Goal: Navigation & Orientation: Find specific page/section

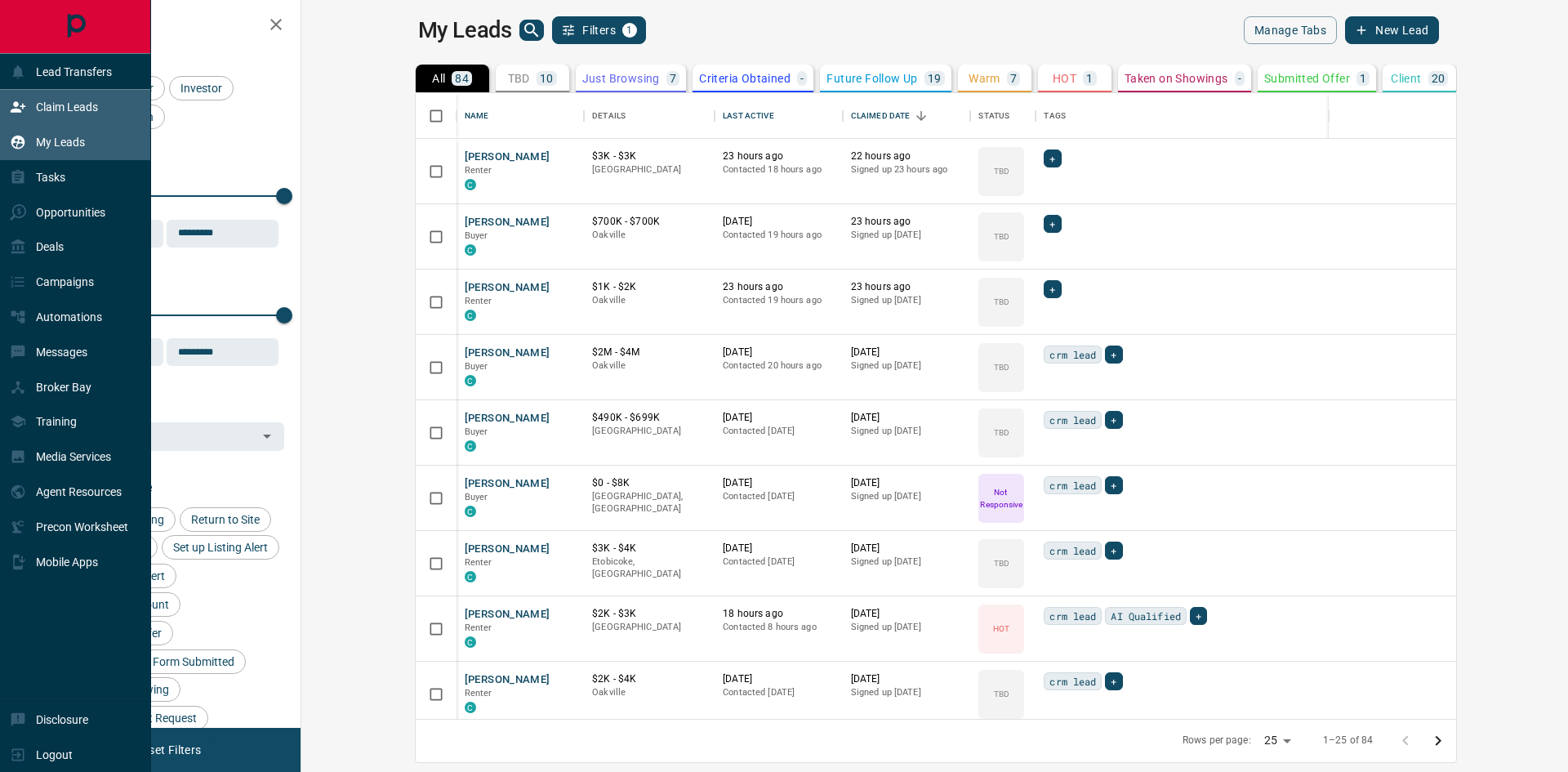
scroll to position [613, 1247]
click at [31, 189] on div "Tasks" at bounding box center [37, 178] width 55 height 27
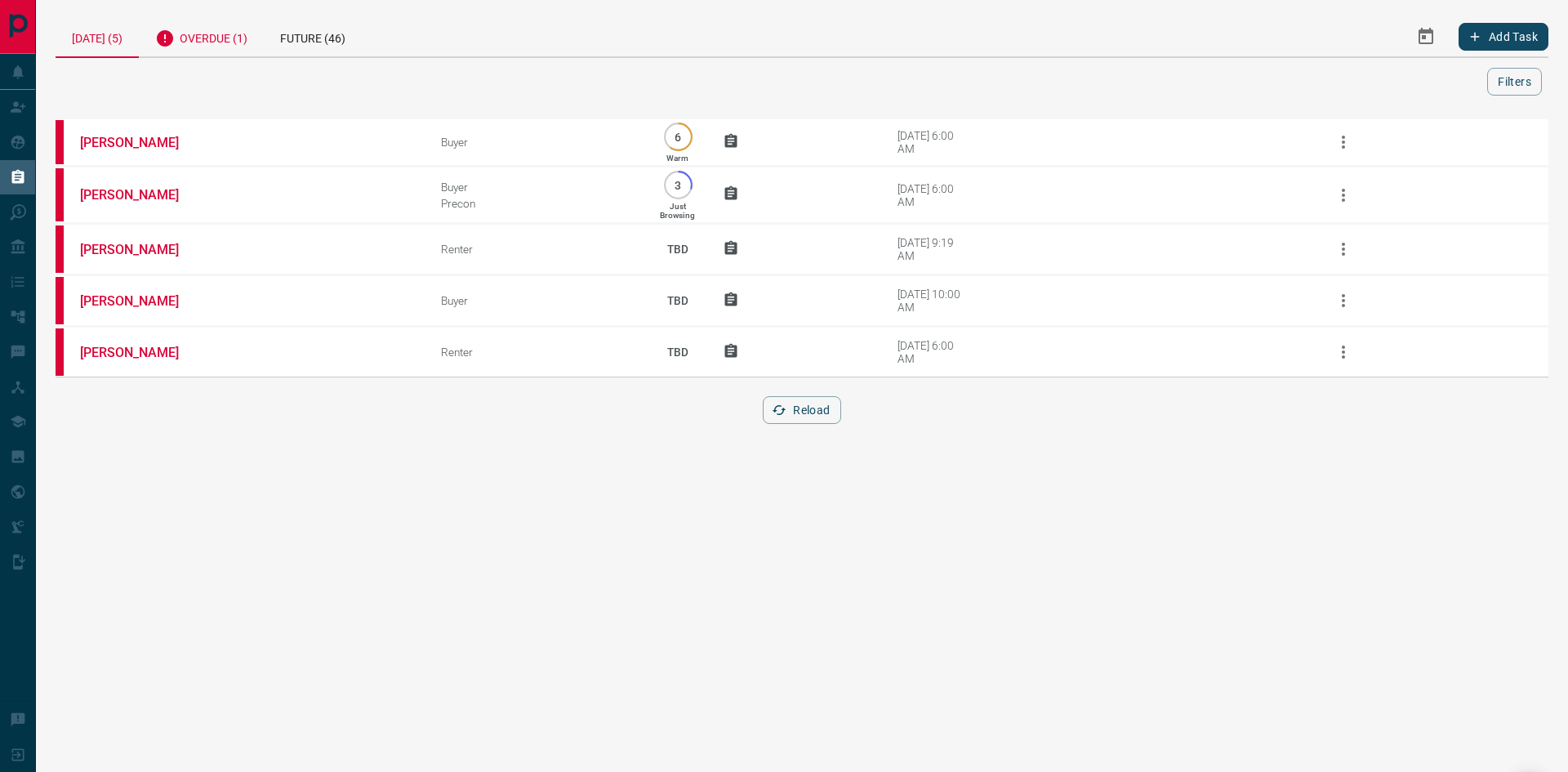
click at [216, 44] on div "Overdue (1)" at bounding box center [201, 36] width 125 height 40
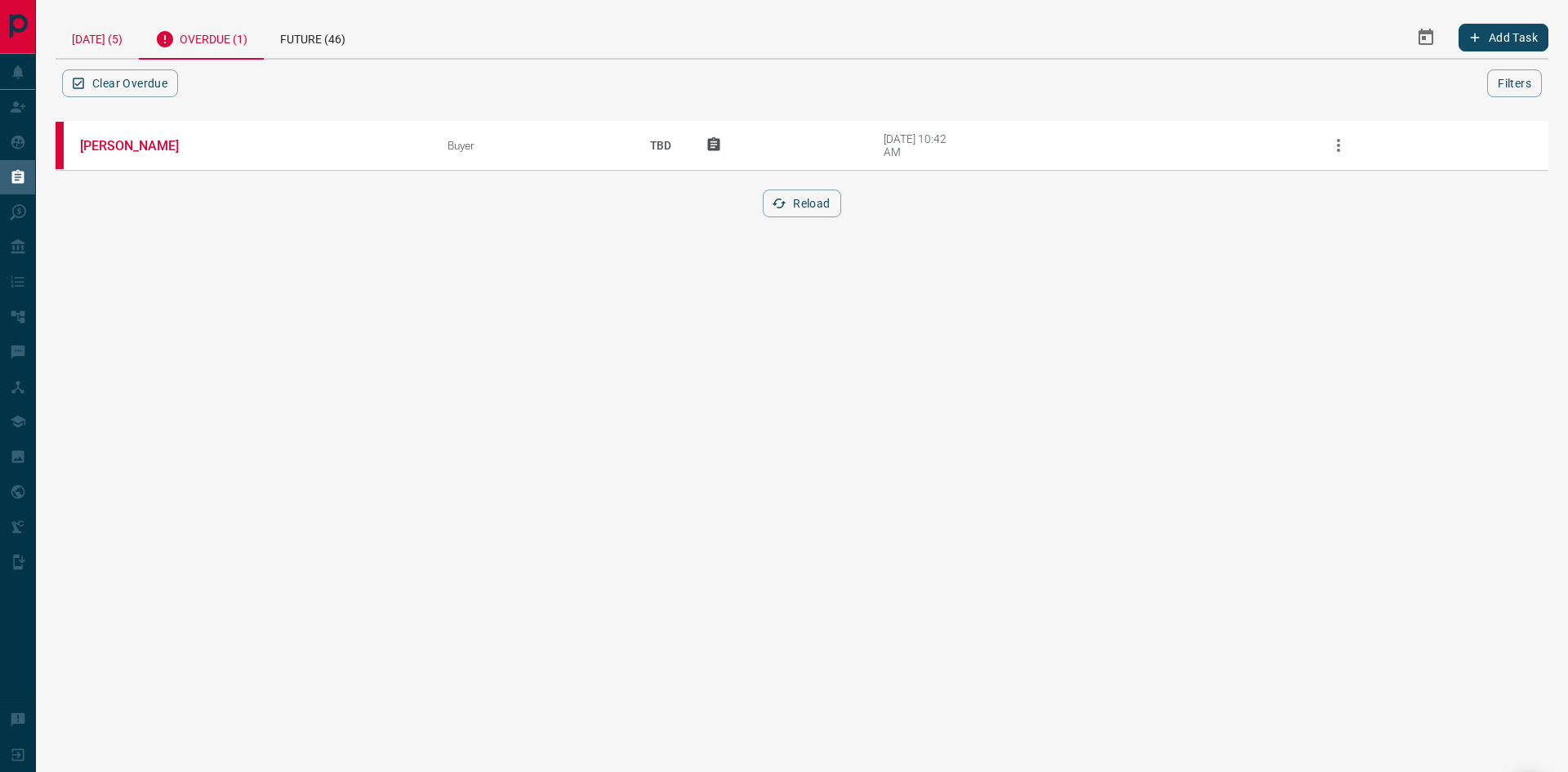
click at [114, 43] on div "[DATE] (5)" at bounding box center [97, 37] width 84 height 42
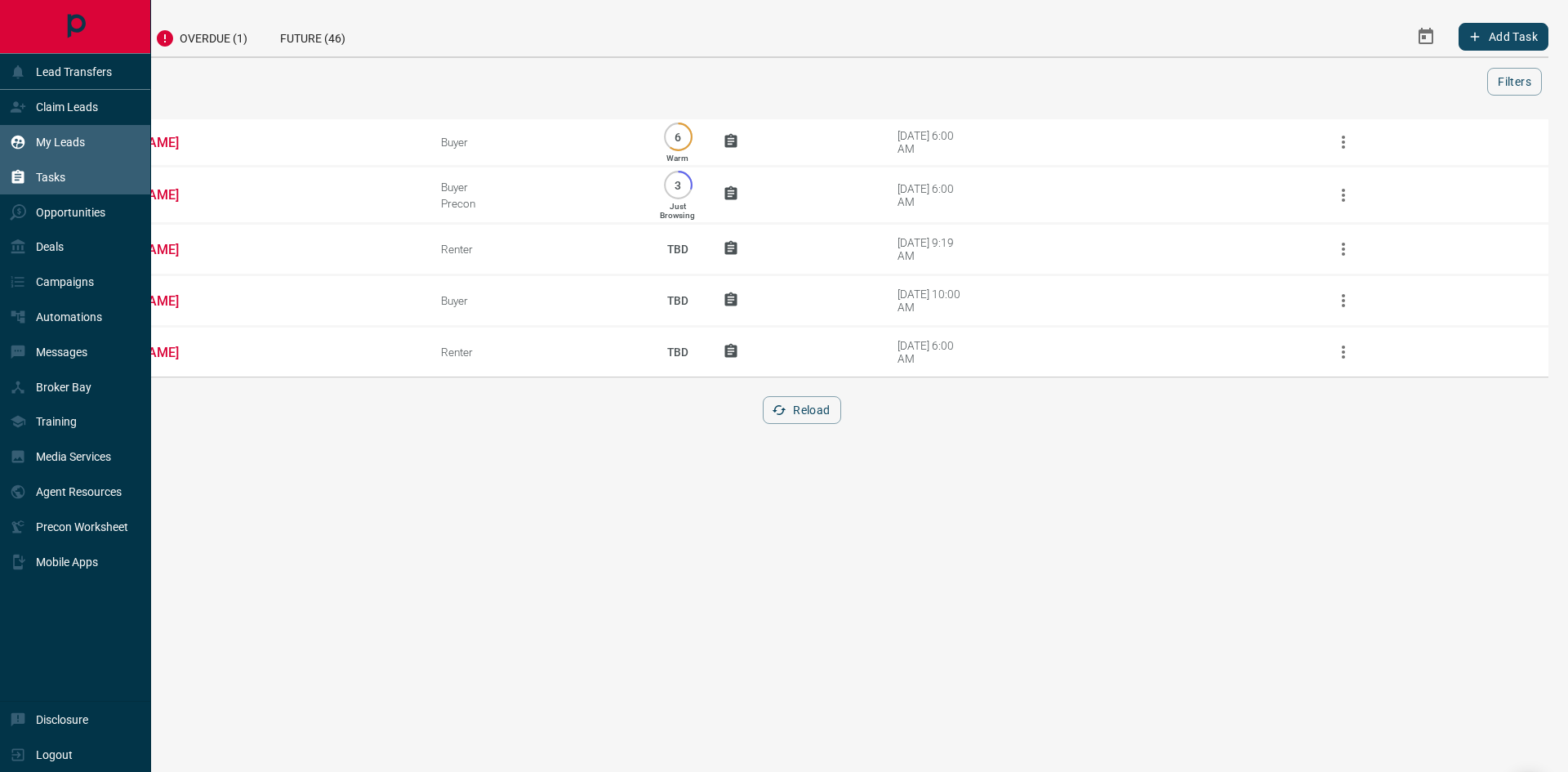
click at [15, 138] on icon at bounding box center [18, 143] width 14 height 14
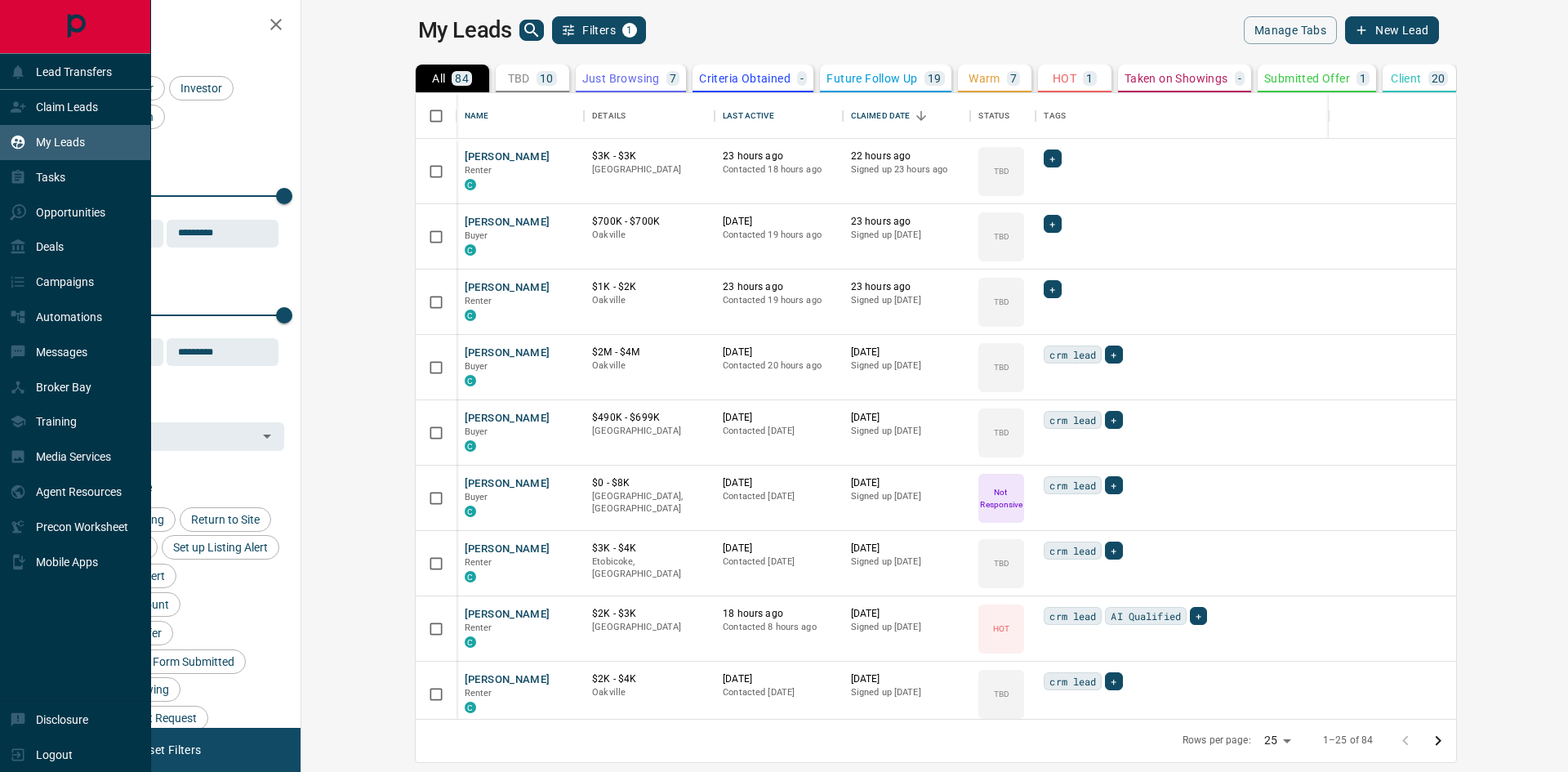
scroll to position [613, 1247]
click at [11, 108] on icon at bounding box center [17, 106] width 16 height 16
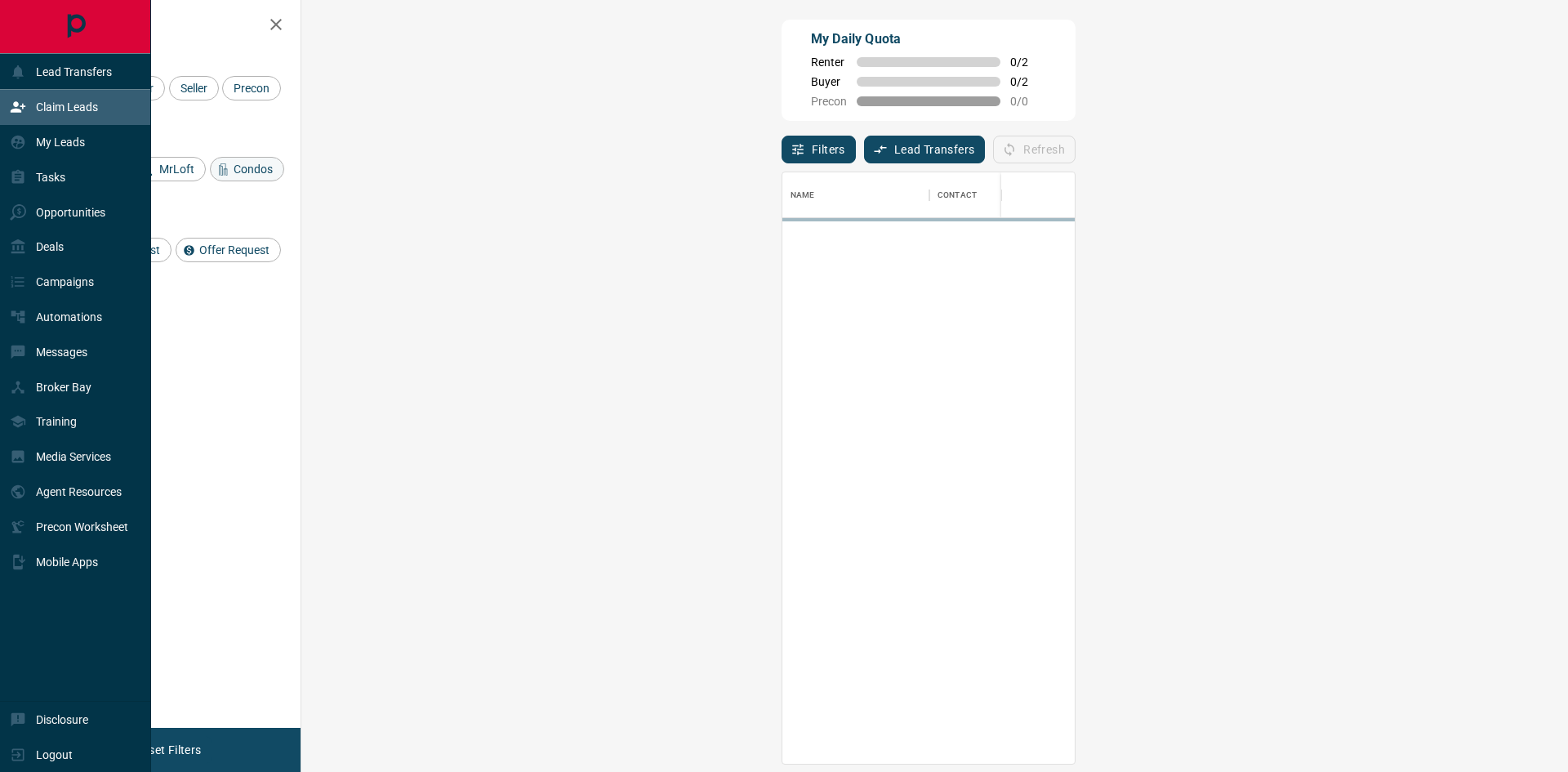
scroll to position [579, 1219]
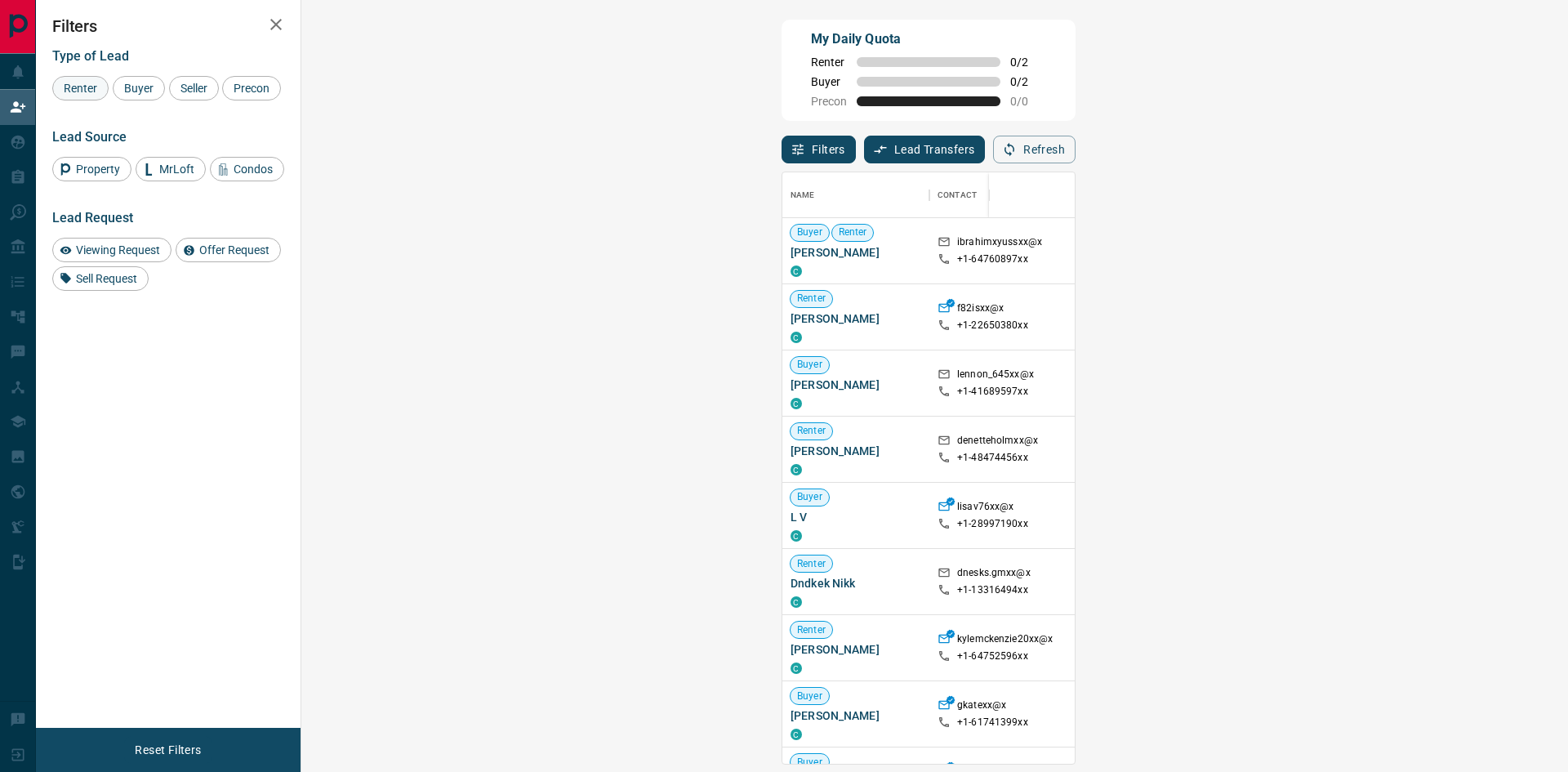
click at [90, 92] on span "Renter" at bounding box center [80, 88] width 45 height 13
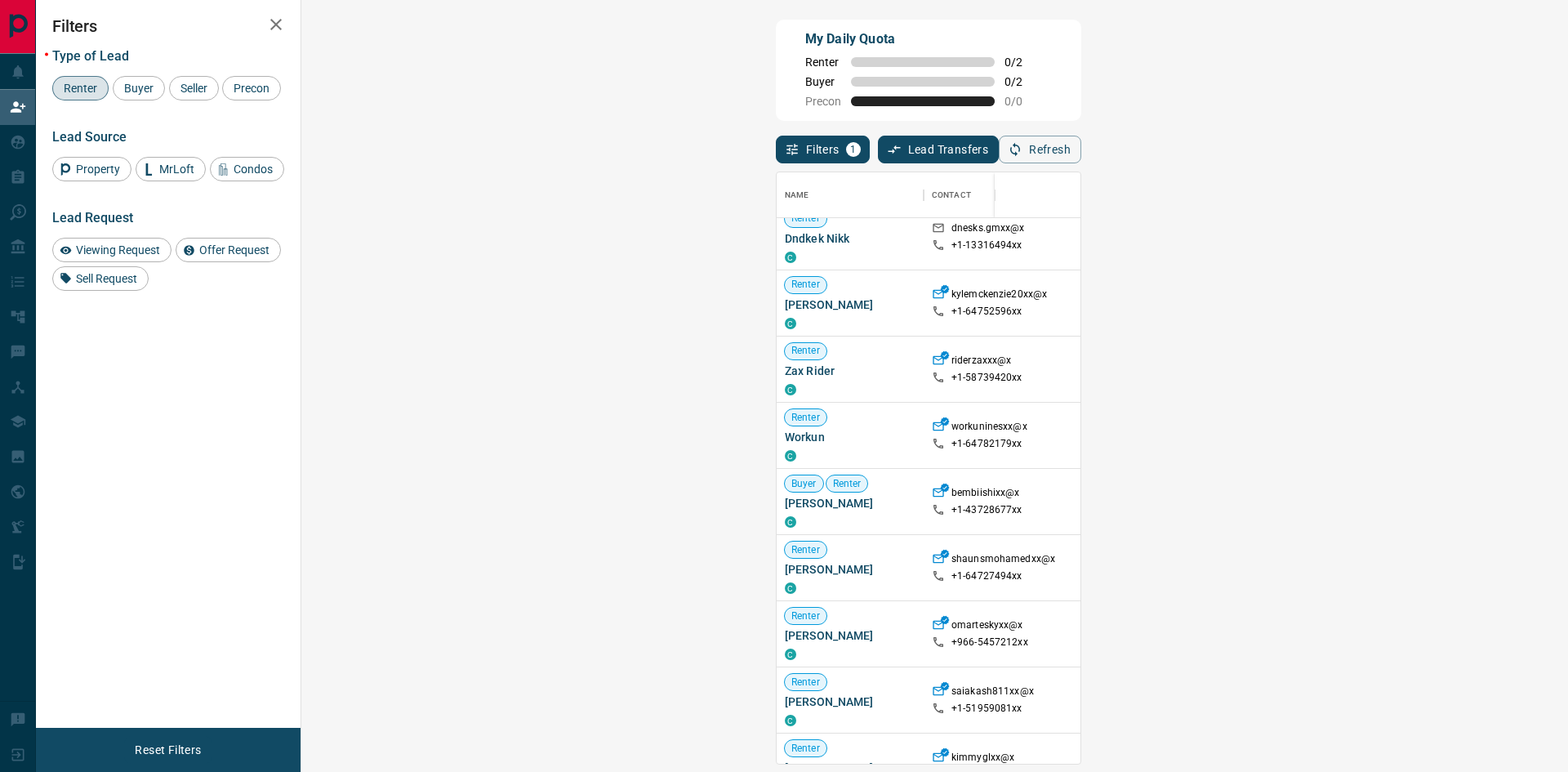
scroll to position [164, 0]
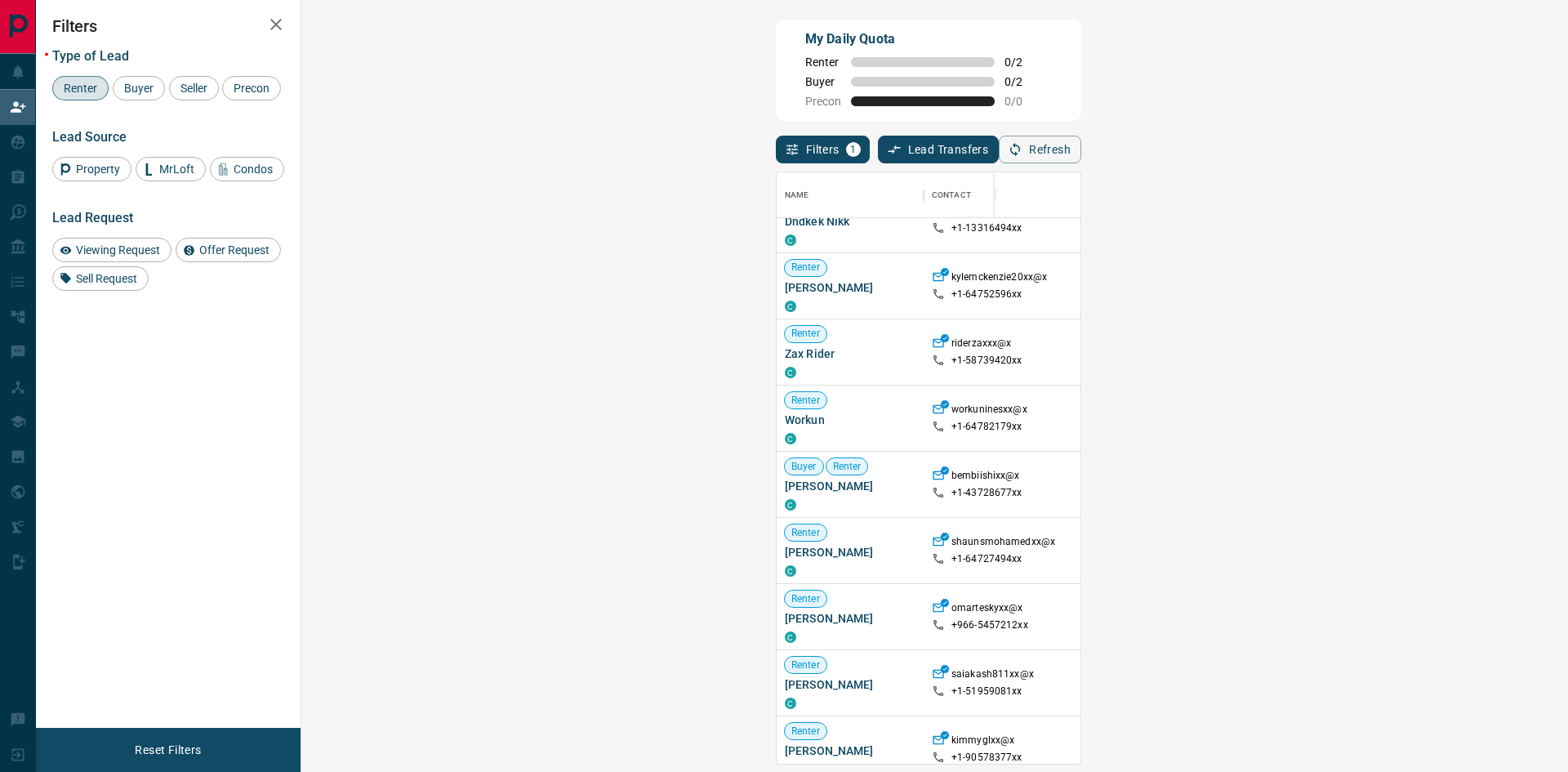
click at [1407, 551] on span "Viewing Request ( 1 )" at bounding box center [1452, 550] width 89 height 11
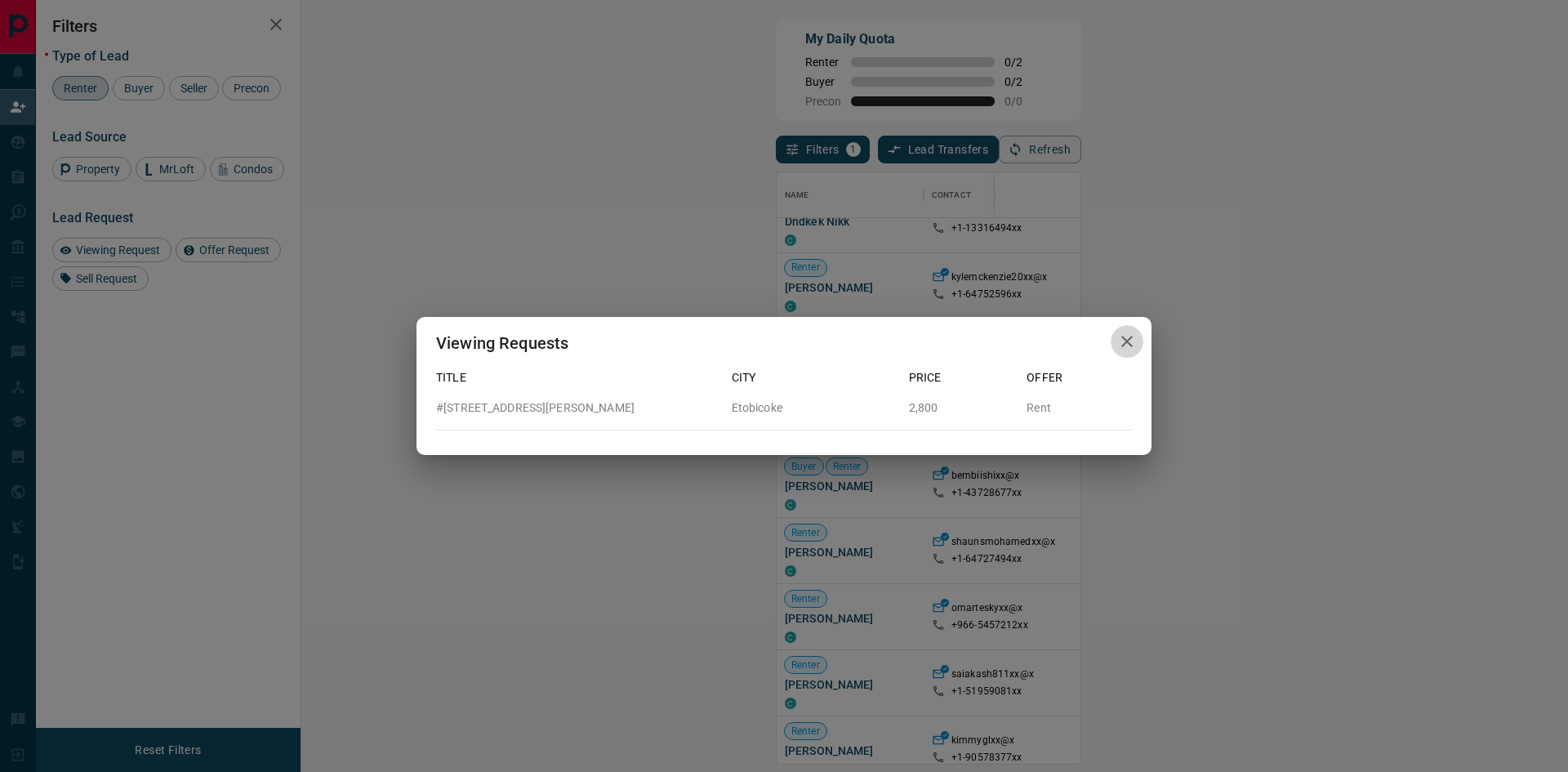
click at [1119, 343] on icon "button" at bounding box center [1127, 341] width 20 height 20
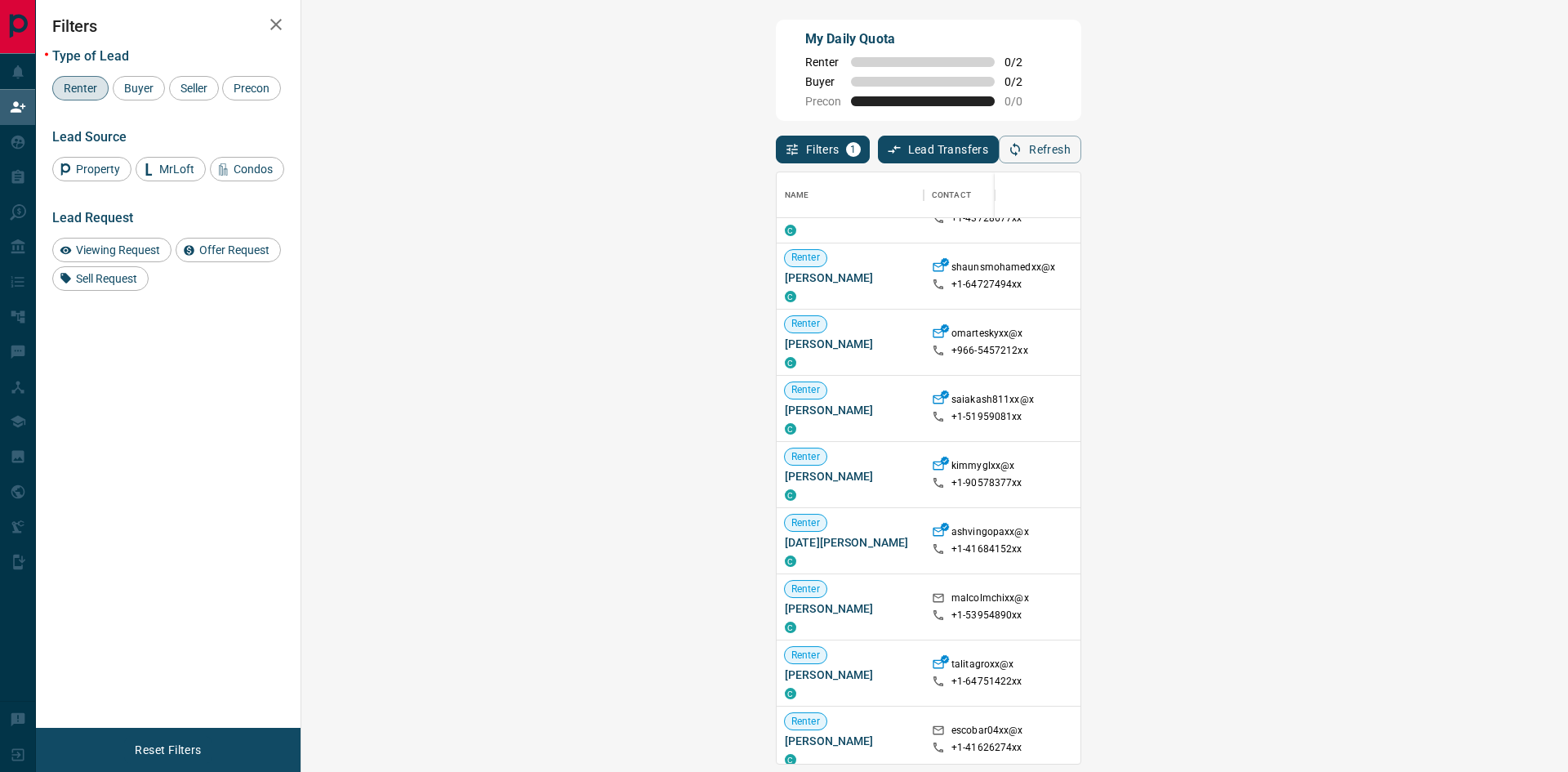
scroll to position [408, 0]
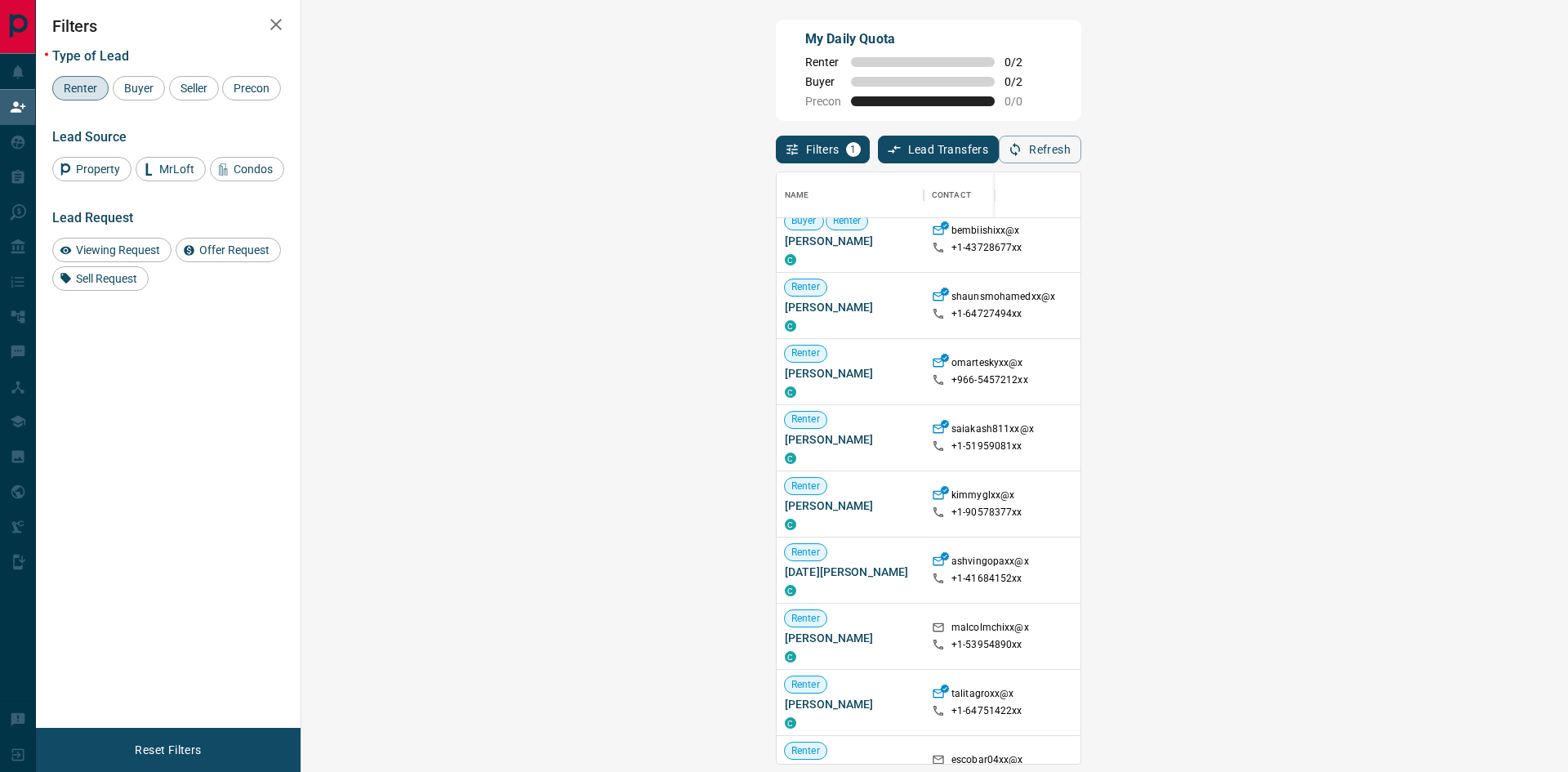
click at [1407, 313] on span "Viewing Request ( 1 )" at bounding box center [1452, 305] width 89 height 16
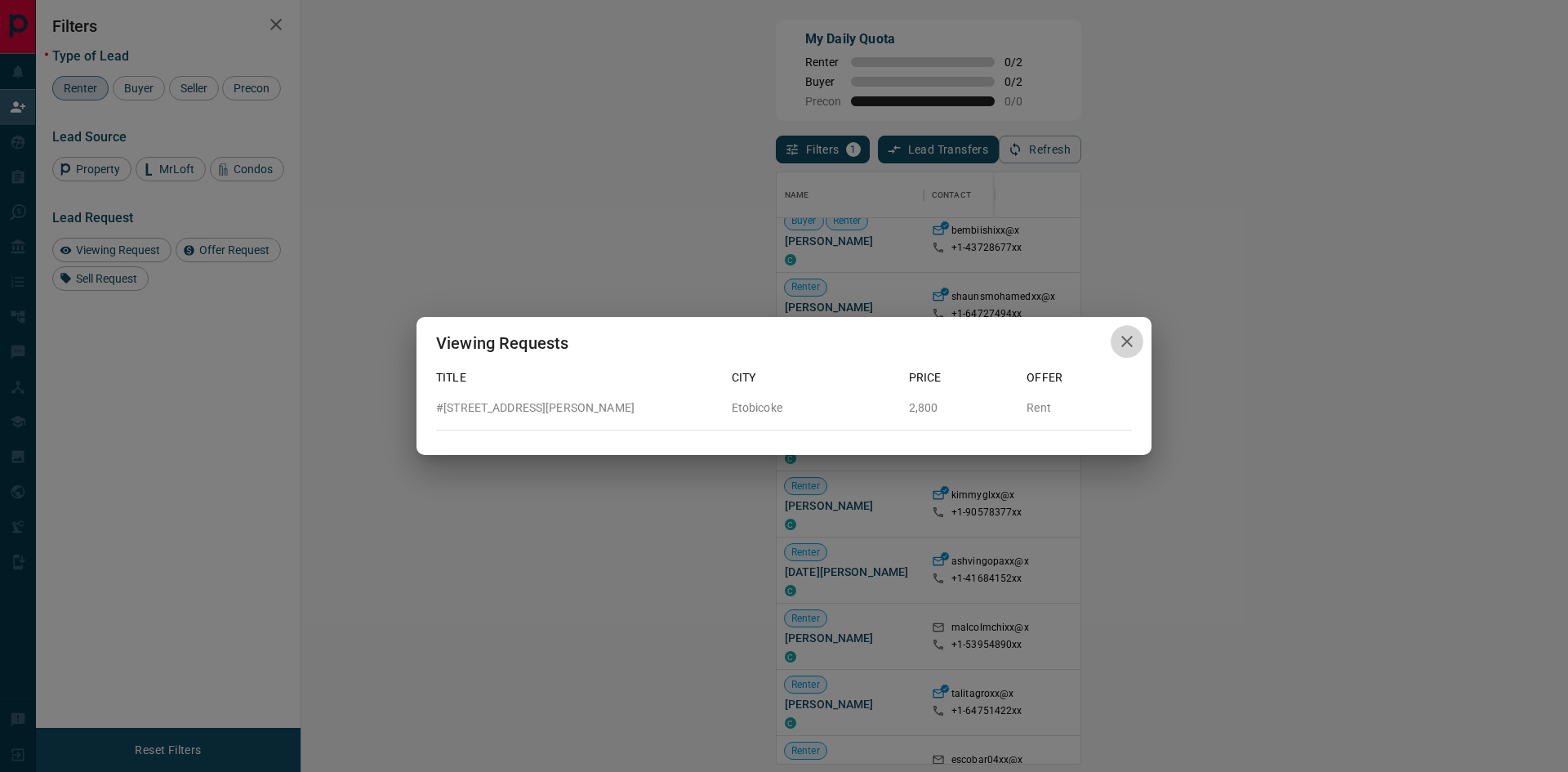
click at [1132, 336] on icon "button" at bounding box center [1127, 341] width 20 height 20
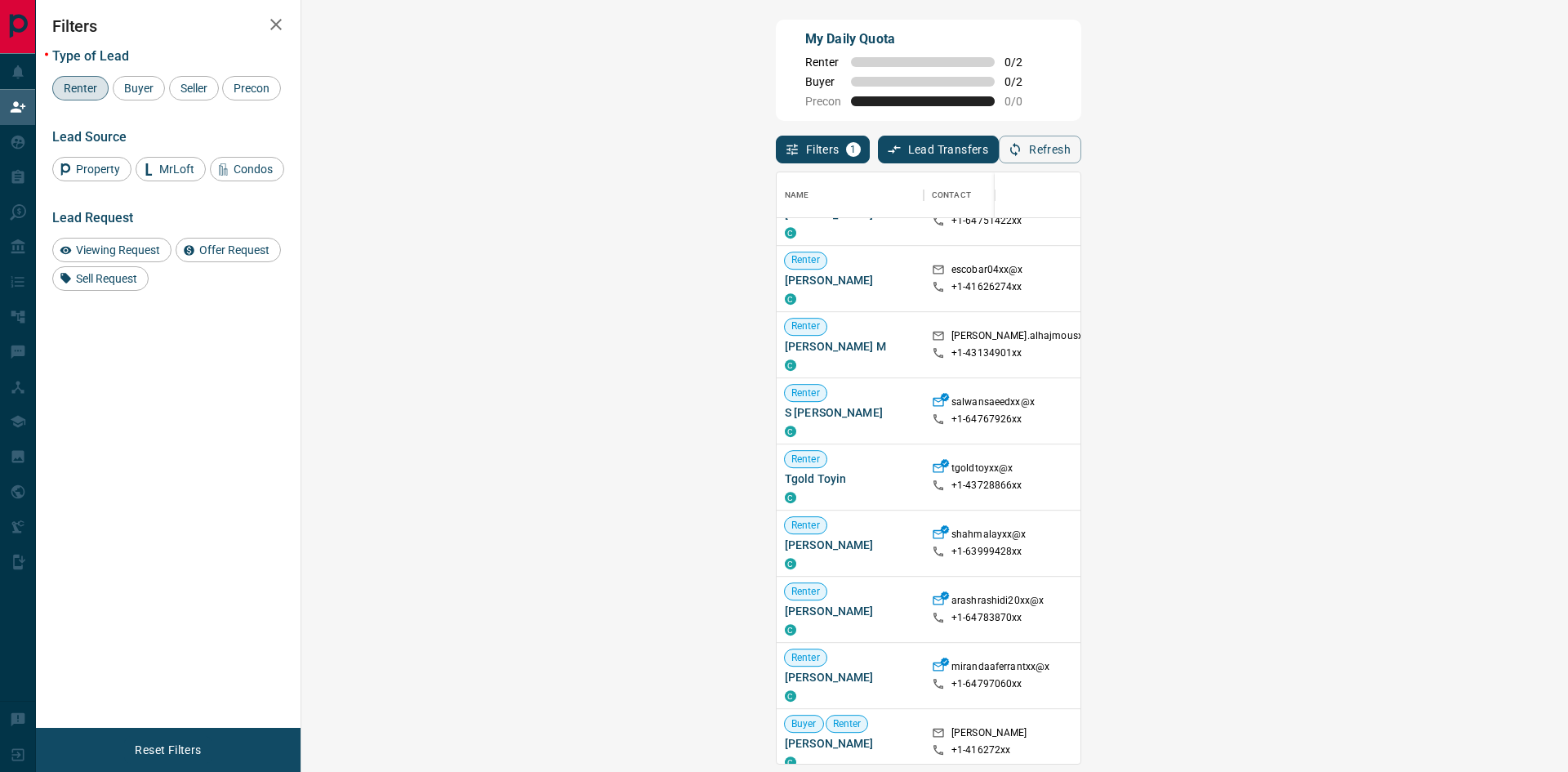
scroll to position [975, 0]
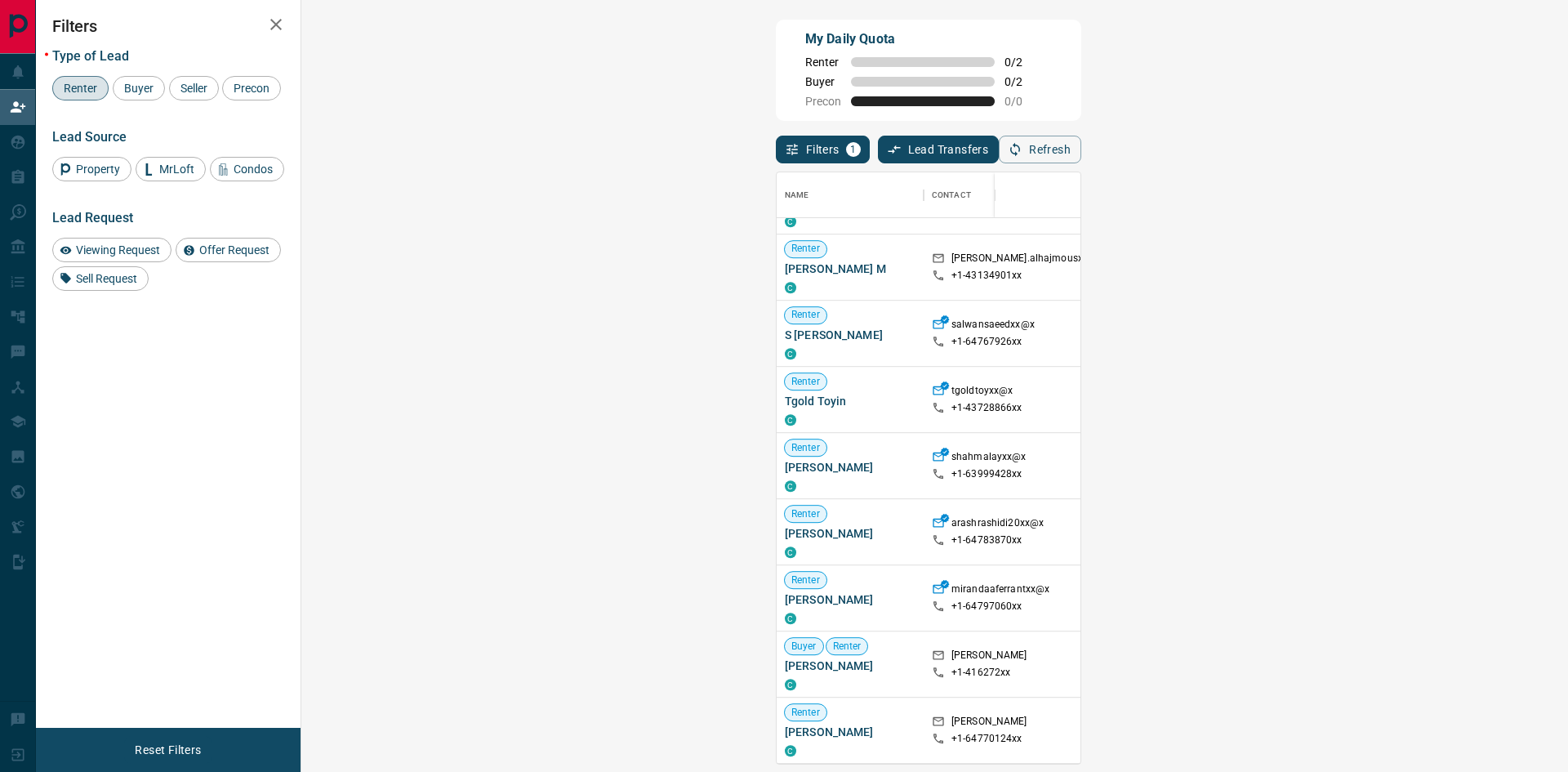
click at [88, 78] on div "Renter" at bounding box center [80, 88] width 56 height 25
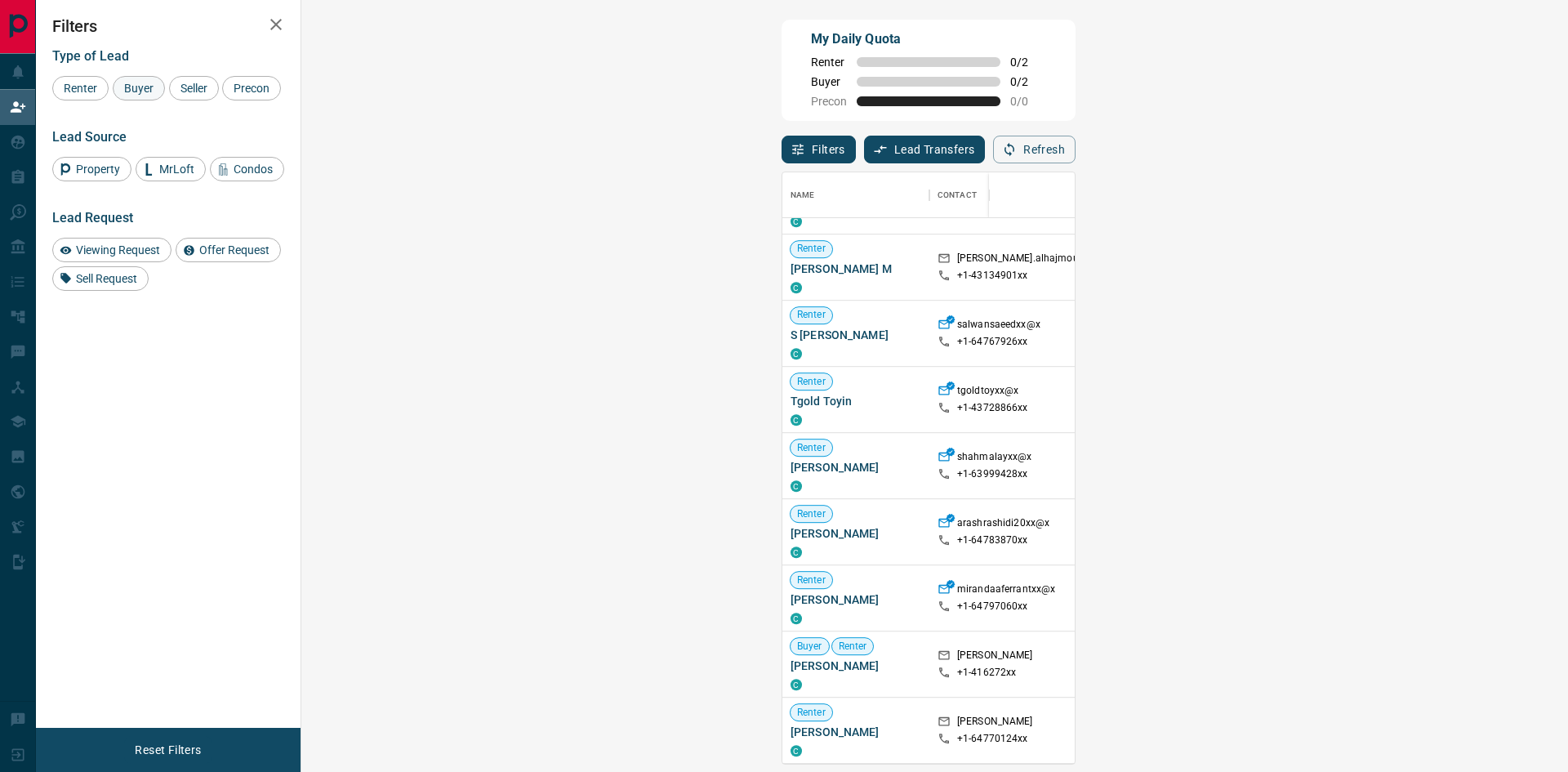
click at [161, 87] on div "Buyer" at bounding box center [139, 88] width 52 height 25
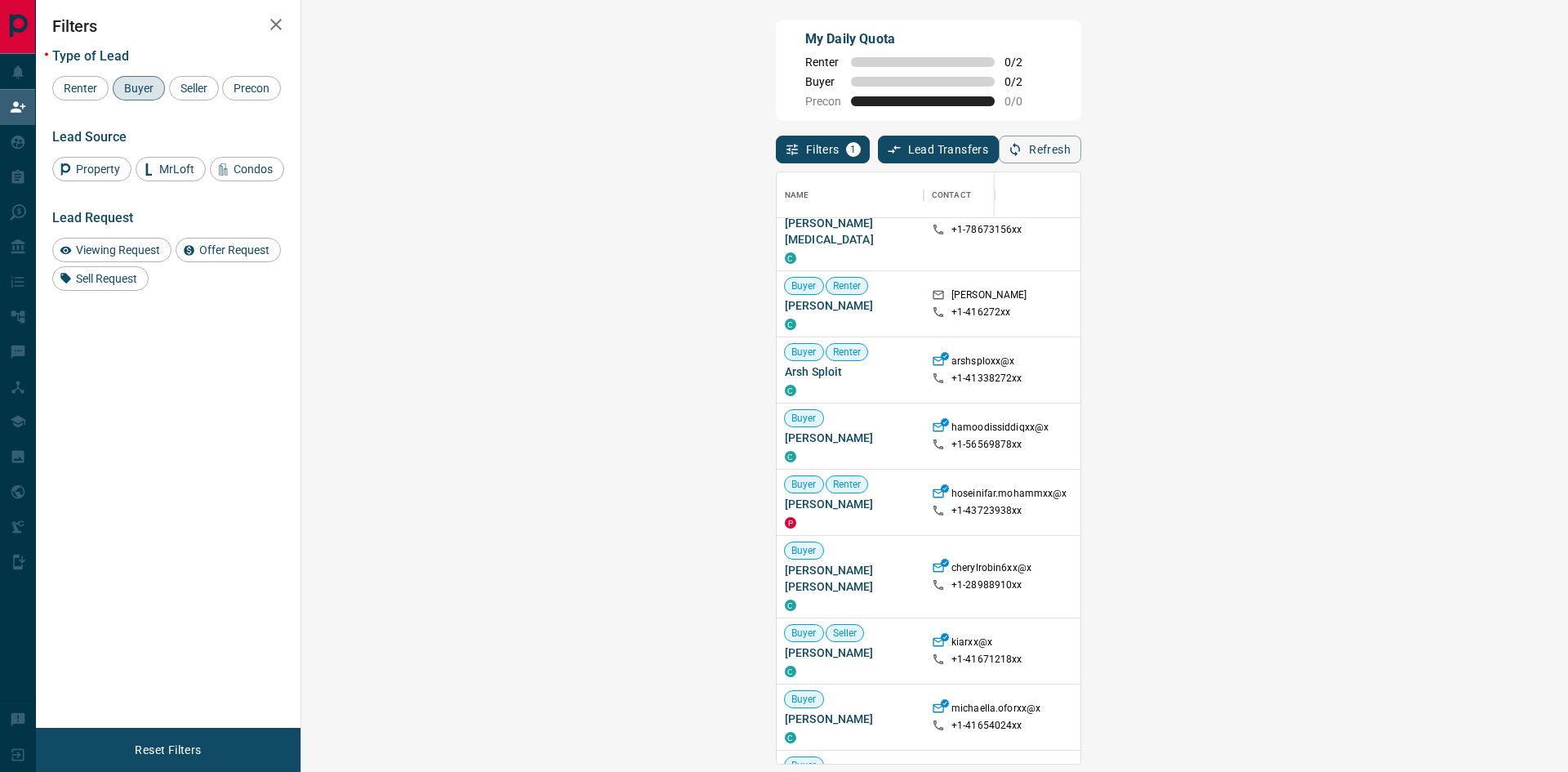
scroll to position [408, 0]
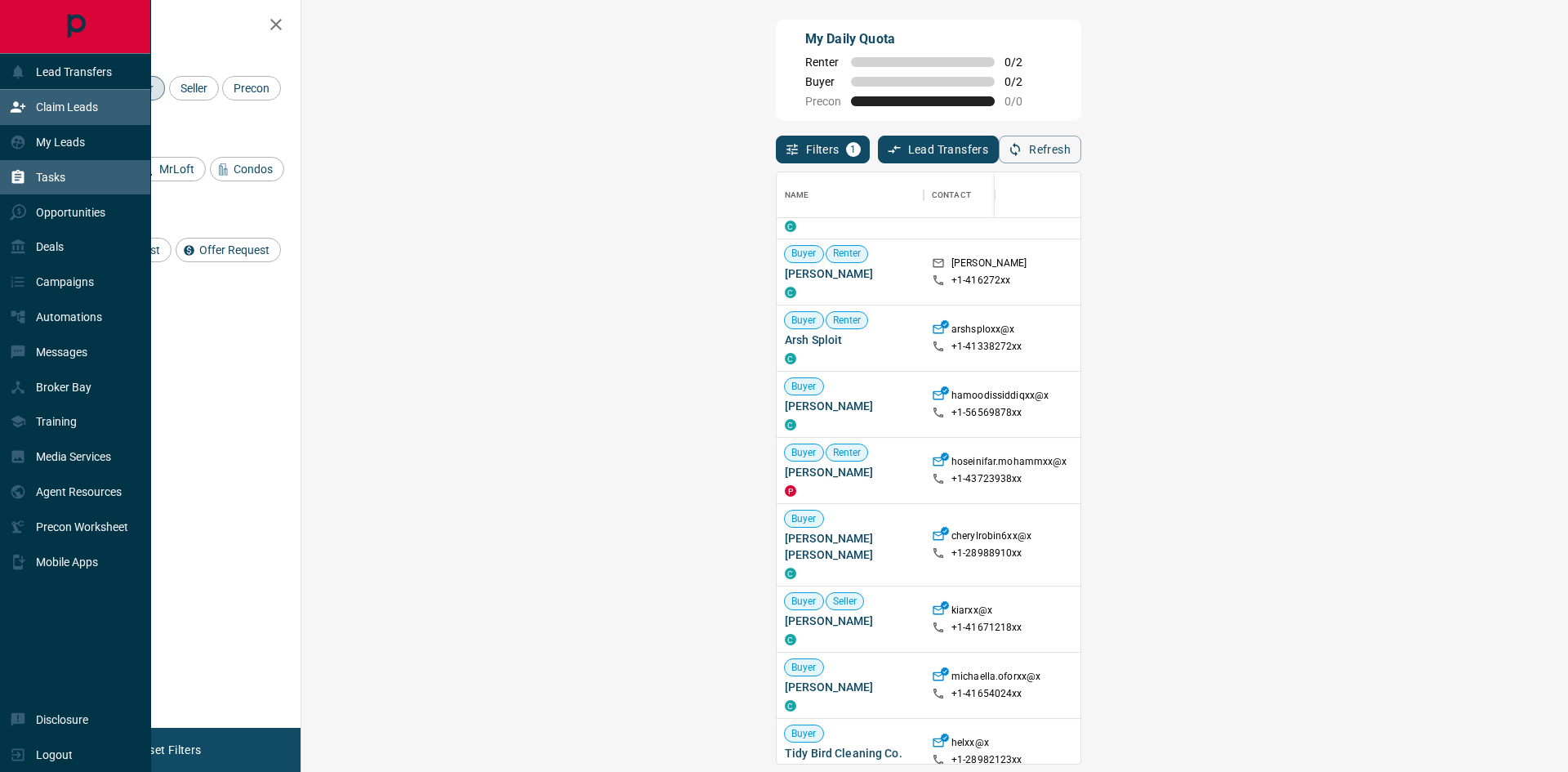
click at [39, 184] on div "Tasks" at bounding box center [37, 178] width 55 height 27
